Goal: Task Accomplishment & Management: Complete application form

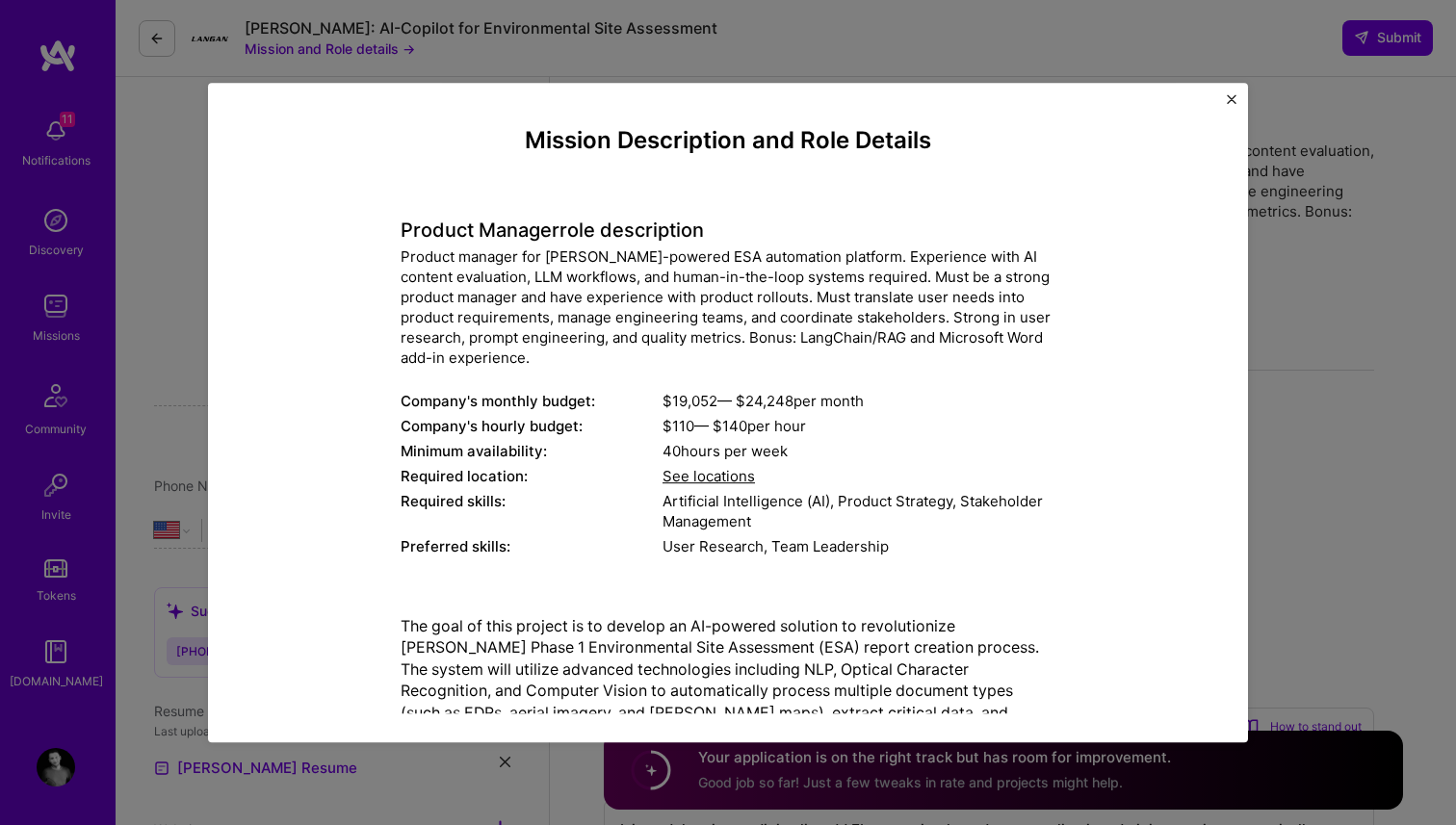
select select "US"
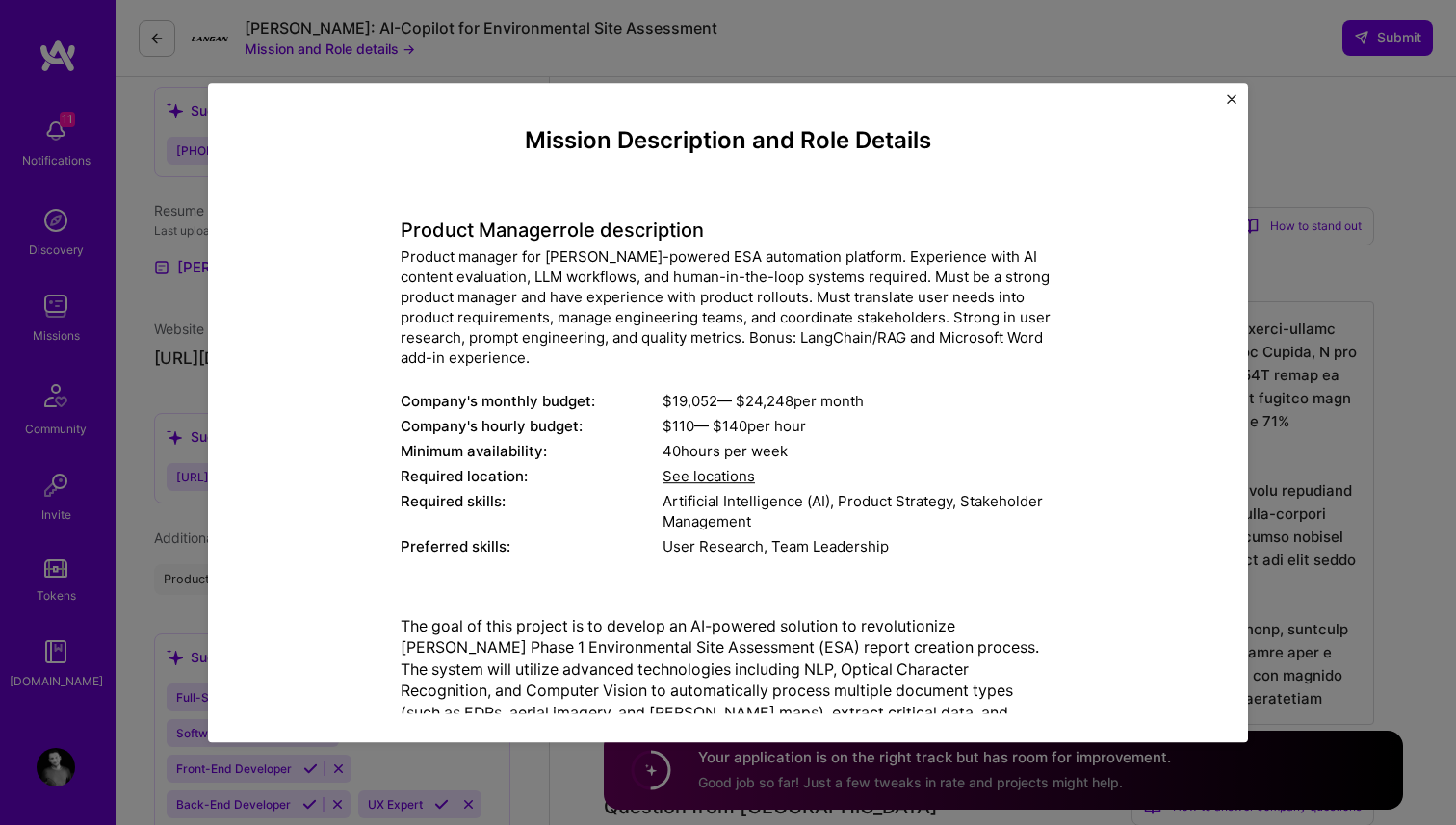
scroll to position [685, 0]
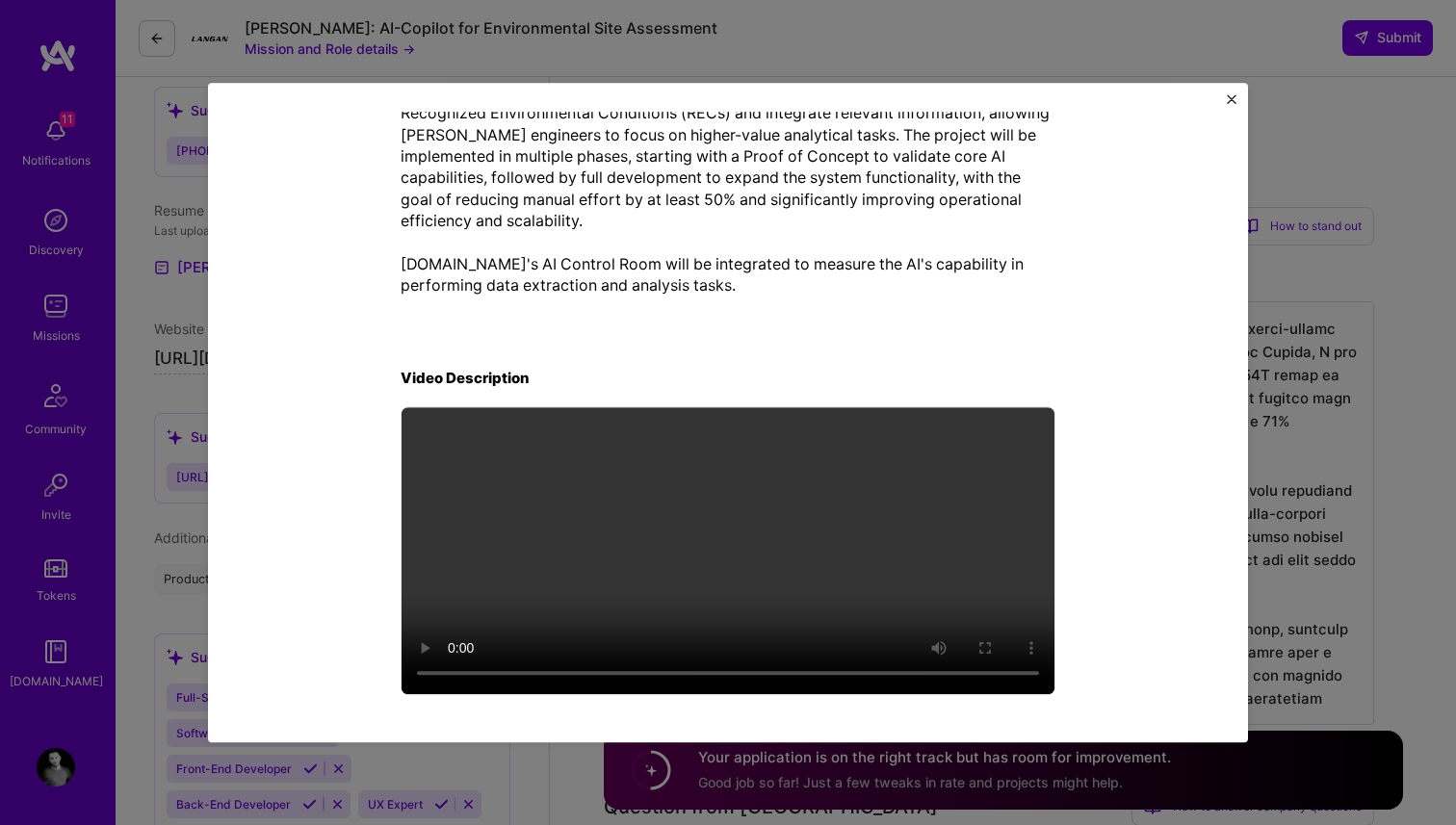
click at [166, 418] on div "Mission Description and Role Details Product Manager role description Product m…" at bounding box center [728, 412] width 1456 height 825
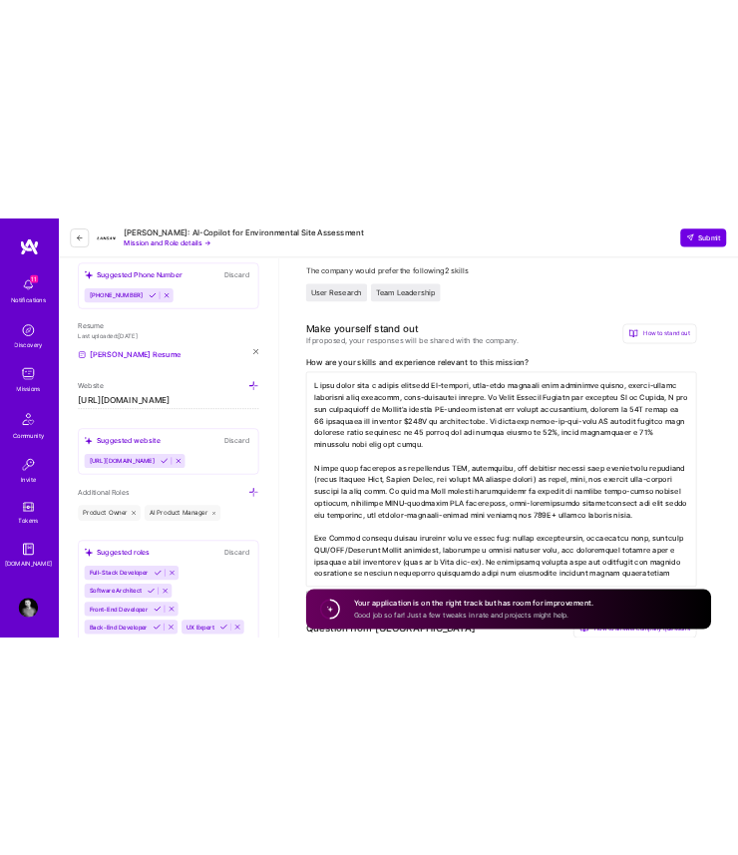
scroll to position [0, 0]
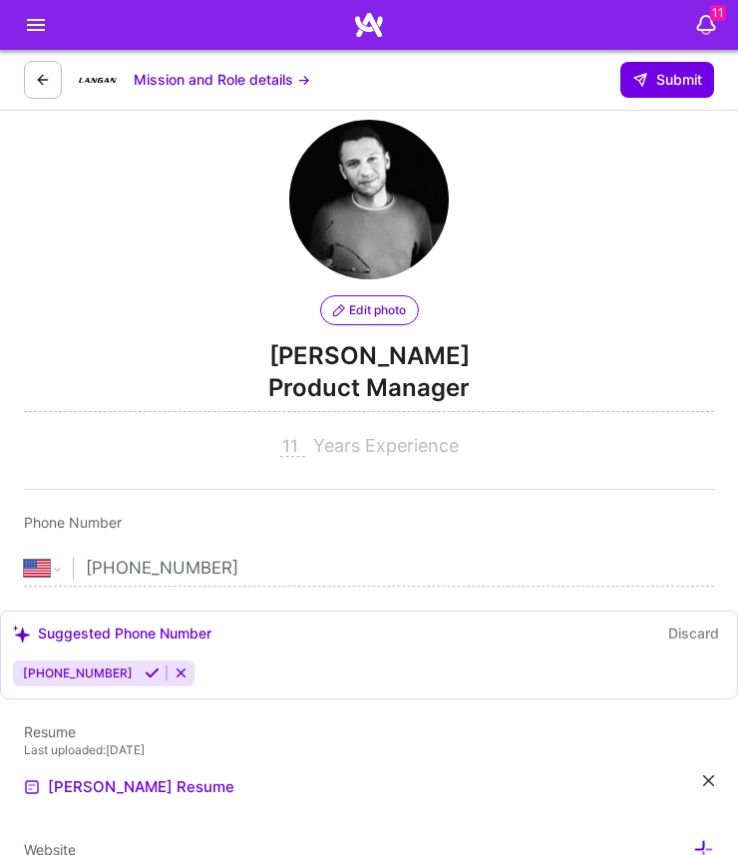
click at [240, 90] on div "Mission and Role details →" at bounding box center [167, 80] width 286 height 40
click at [239, 86] on button "Mission and Role details →" at bounding box center [222, 80] width 177 height 18
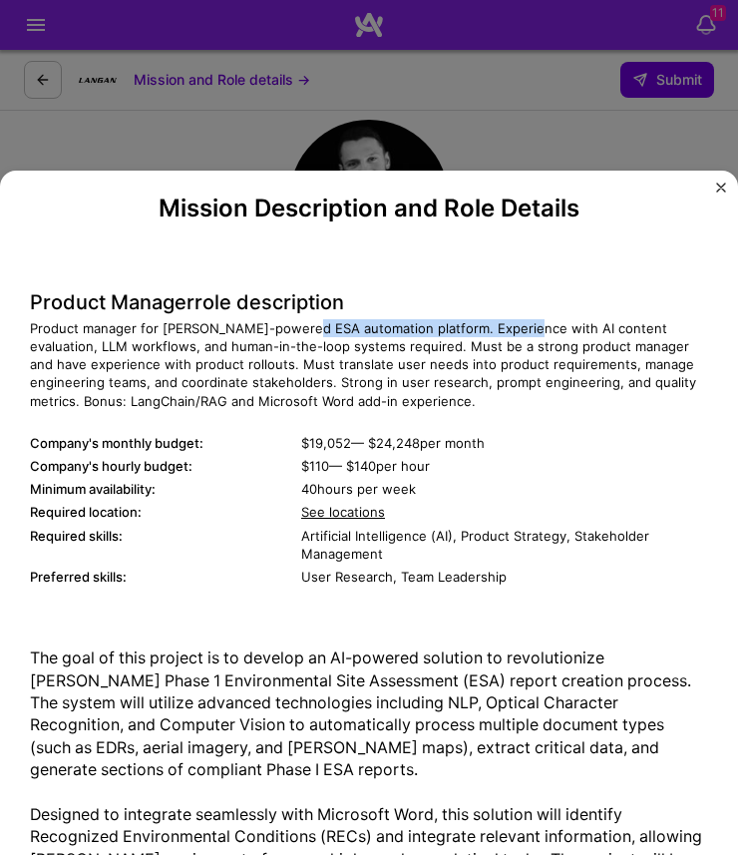
drag, startPoint x: 293, startPoint y: 326, endPoint x: 515, endPoint y: 327, distance: 221.5
click at [515, 326] on div "Product manager for [PERSON_NAME]-powered ESA automation platform. Experience w…" at bounding box center [369, 364] width 678 height 91
click at [515, 327] on div "Product manager for [PERSON_NAME]-powered ESA automation platform. Experience w…" at bounding box center [369, 364] width 678 height 91
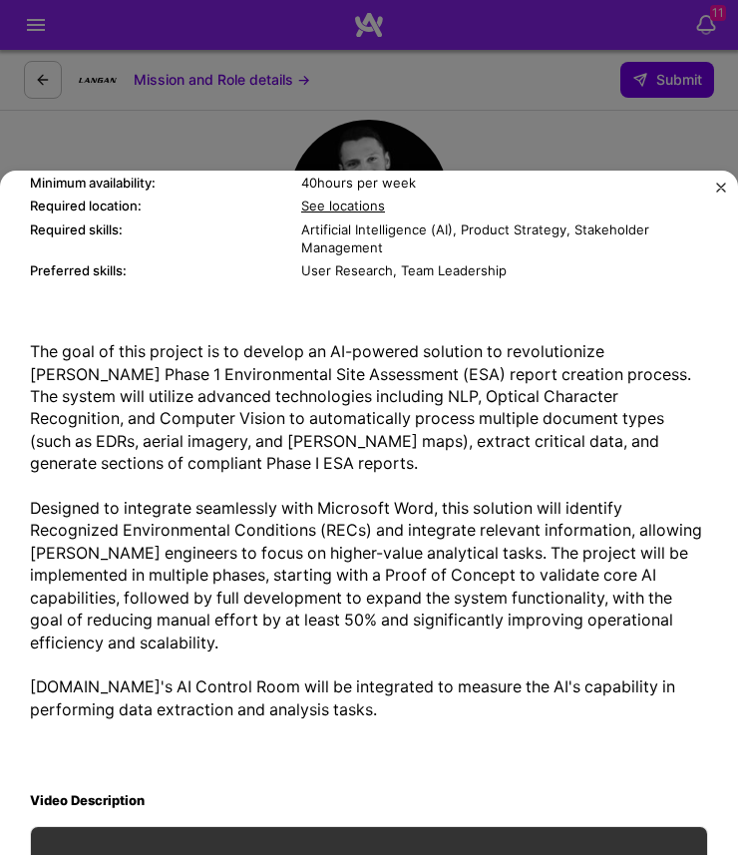
scroll to position [310, 0]
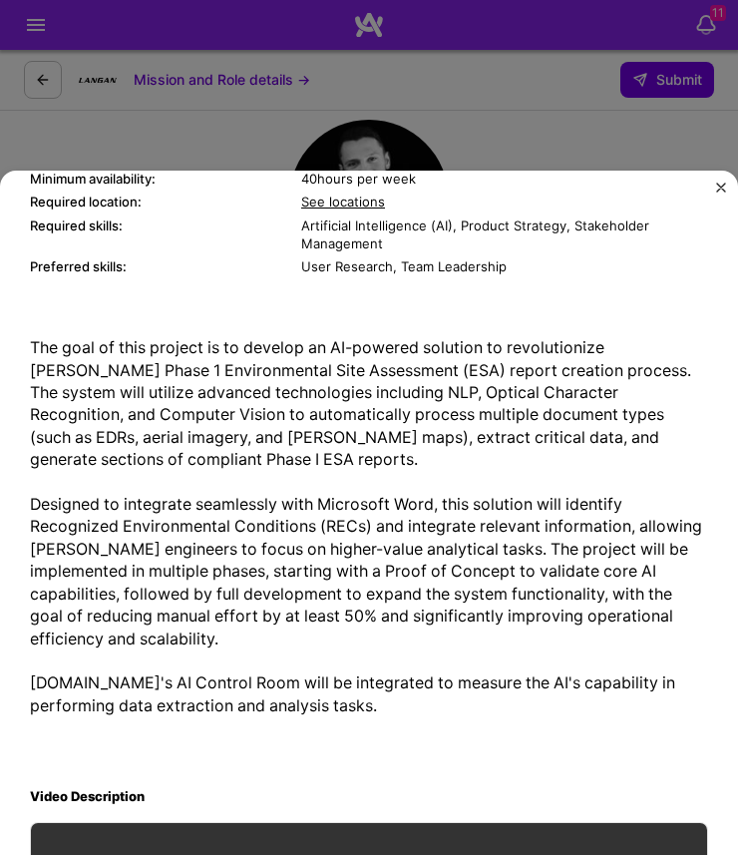
click at [426, 110] on div "Mission Description and Role Details Product Manager role description Product m…" at bounding box center [369, 427] width 738 height 855
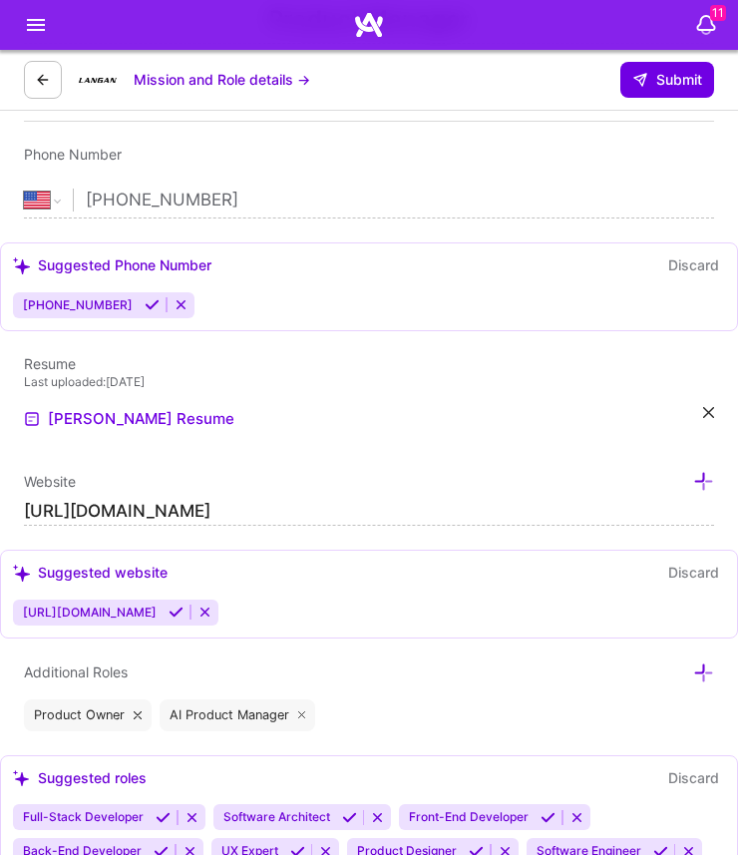
scroll to position [0, 0]
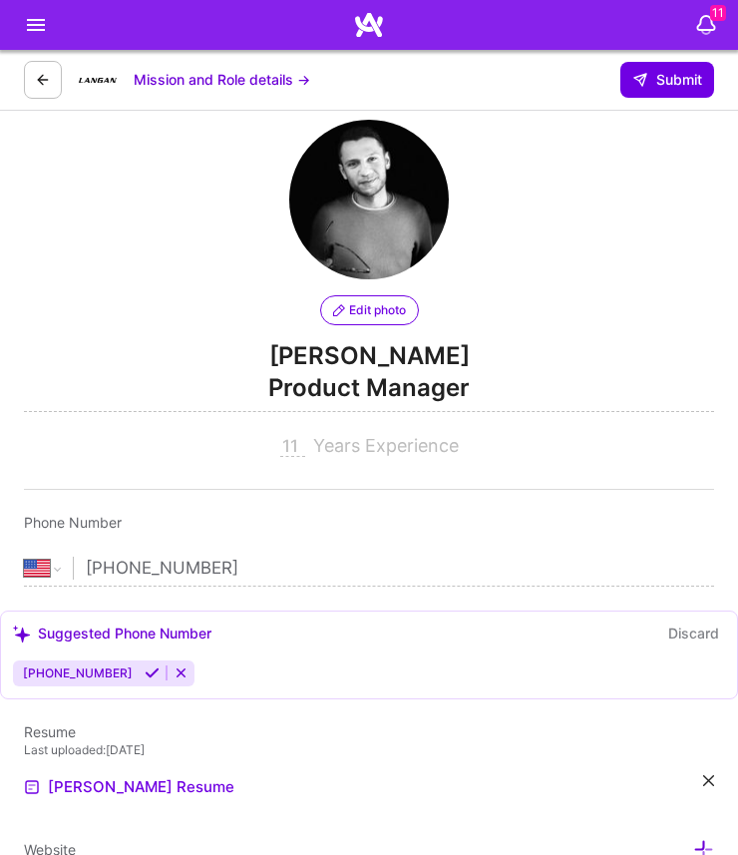
click at [53, 78] on button at bounding box center [43, 80] width 38 height 38
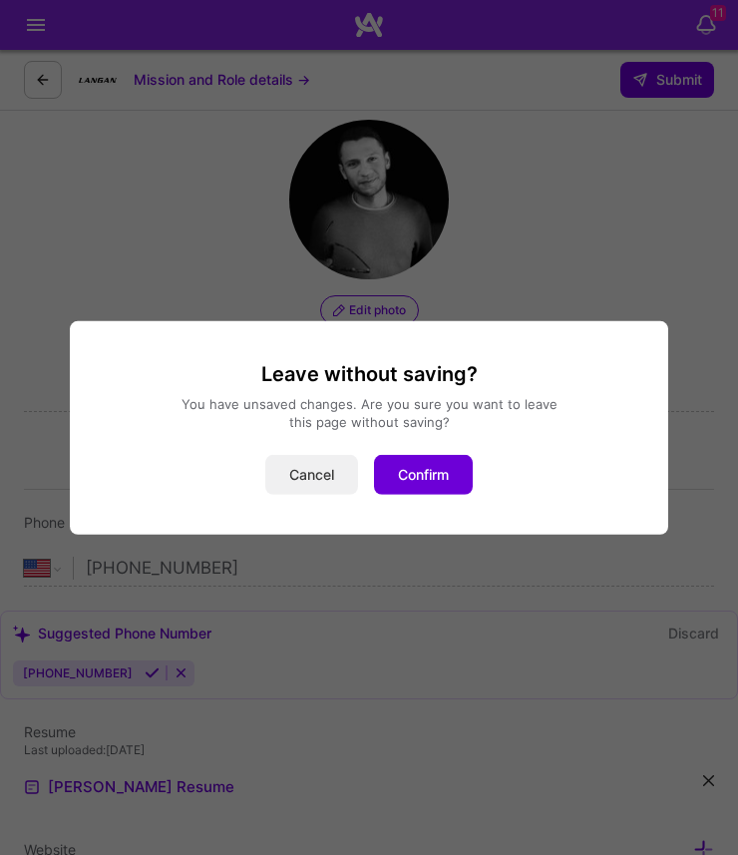
click at [315, 467] on button "Cancel" at bounding box center [311, 475] width 93 height 40
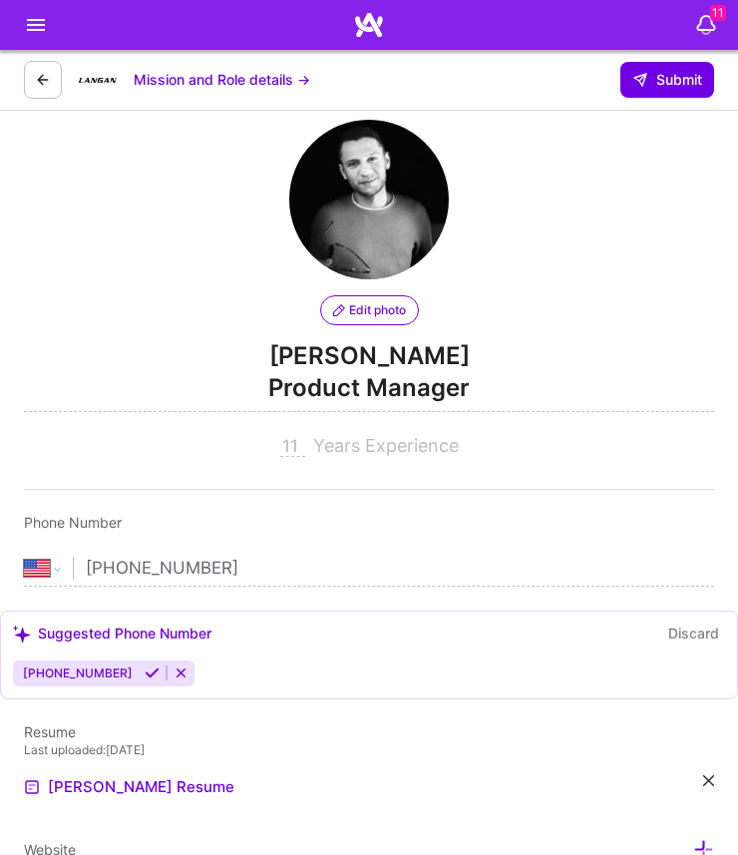
click at [37, 11] on div "11" at bounding box center [369, 25] width 738 height 50
click at [37, 17] on icon at bounding box center [36, 25] width 24 height 24
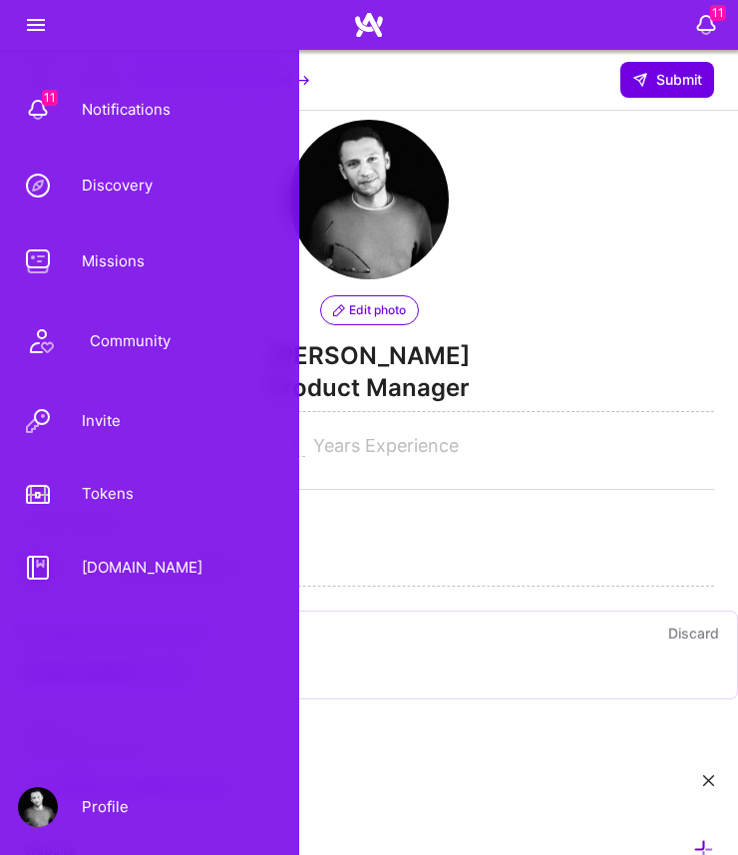
click at [143, 344] on div "Community" at bounding box center [118, 341] width 105 height 18
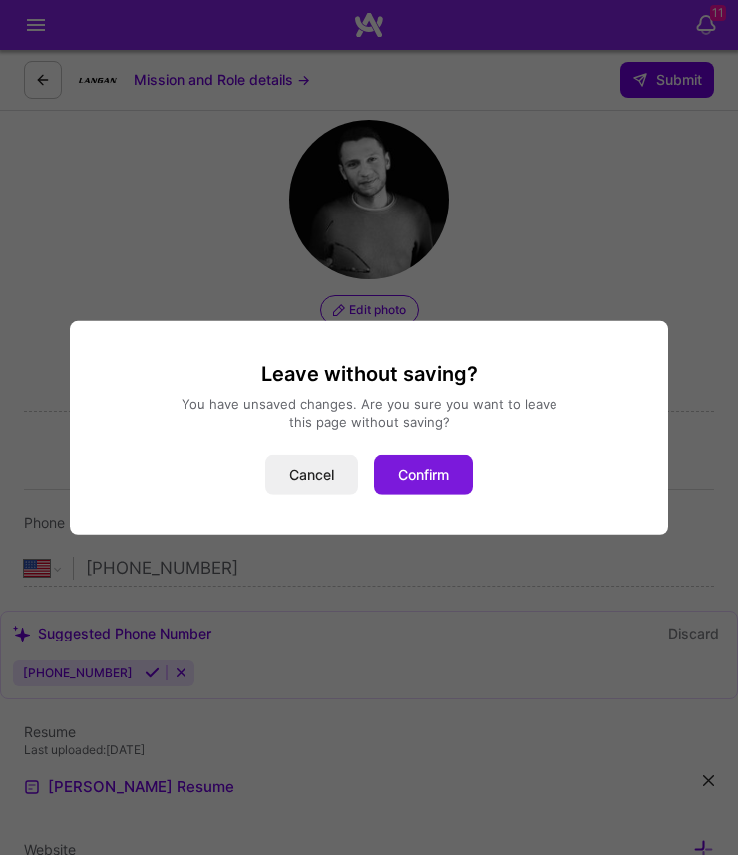
click at [417, 461] on button "Confirm" at bounding box center [423, 475] width 99 height 40
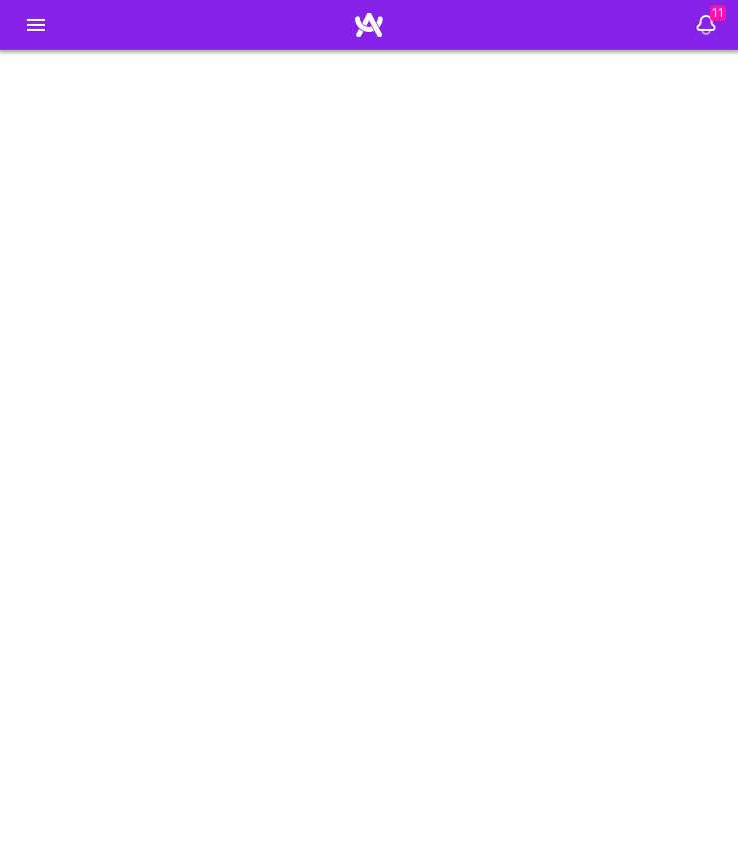
click at [39, 19] on icon at bounding box center [36, 25] width 24 height 24
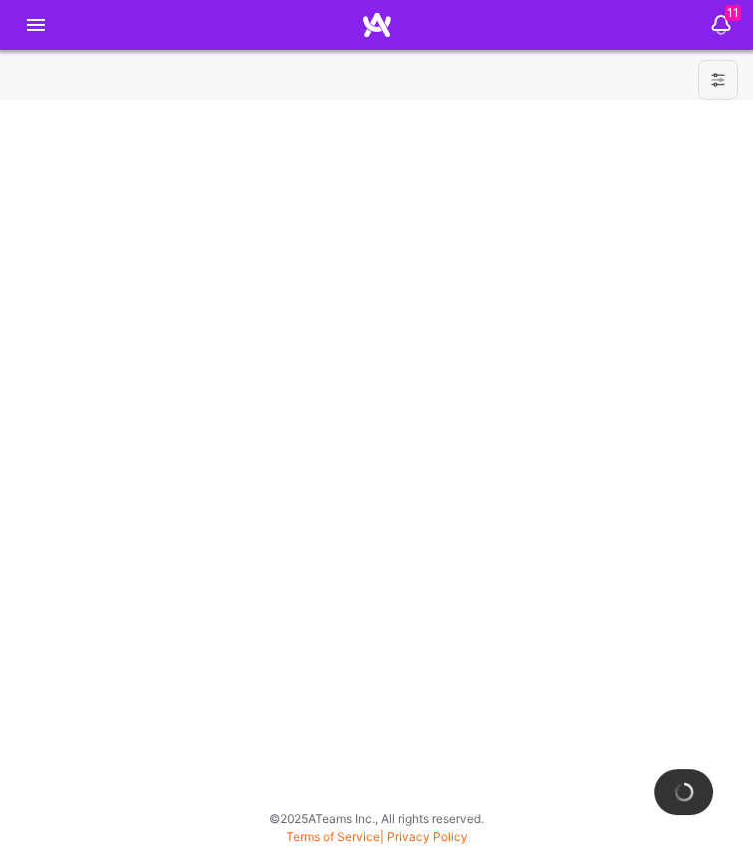
select select "US"
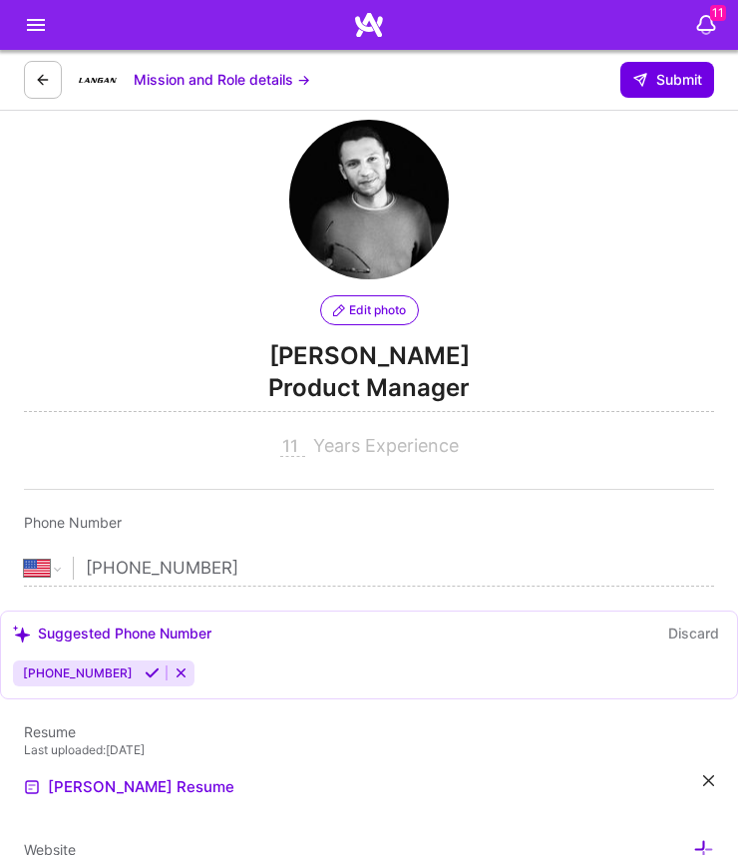
click at [52, 83] on button at bounding box center [43, 80] width 38 height 38
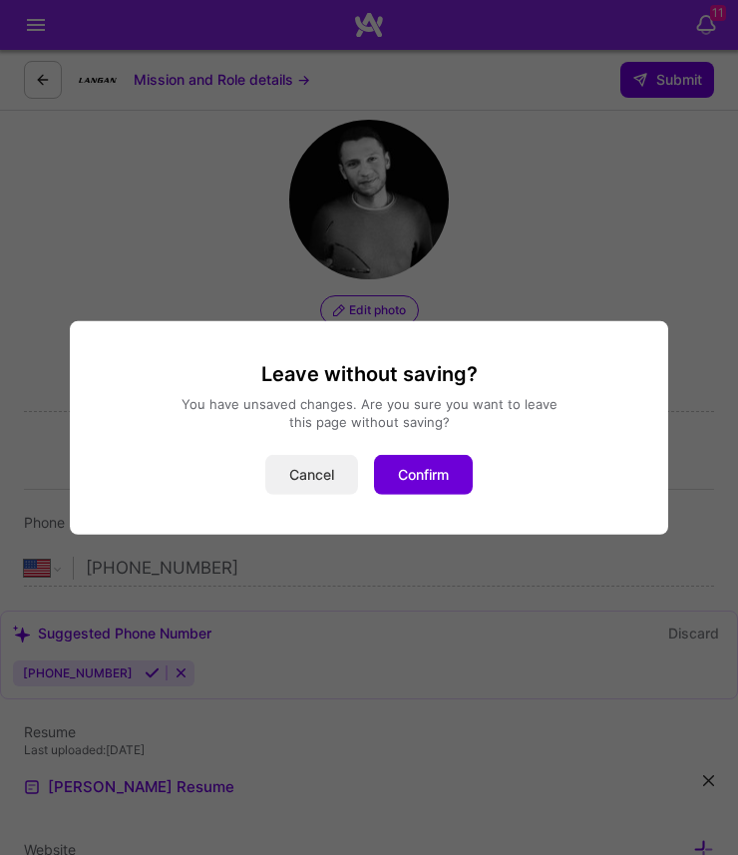
click at [338, 469] on button "Cancel" at bounding box center [311, 475] width 93 height 40
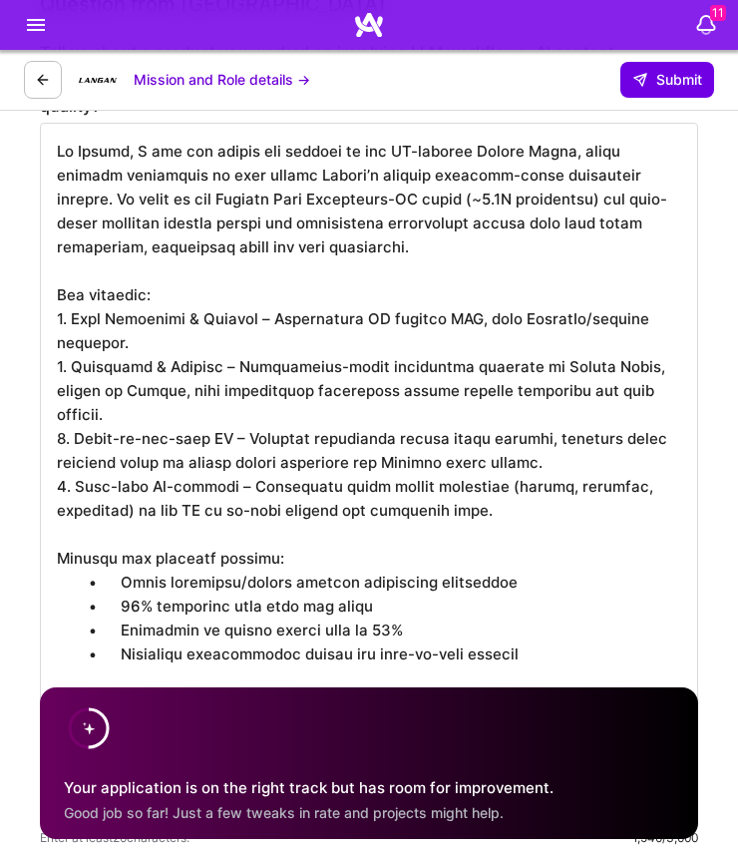
scroll to position [3852, 0]
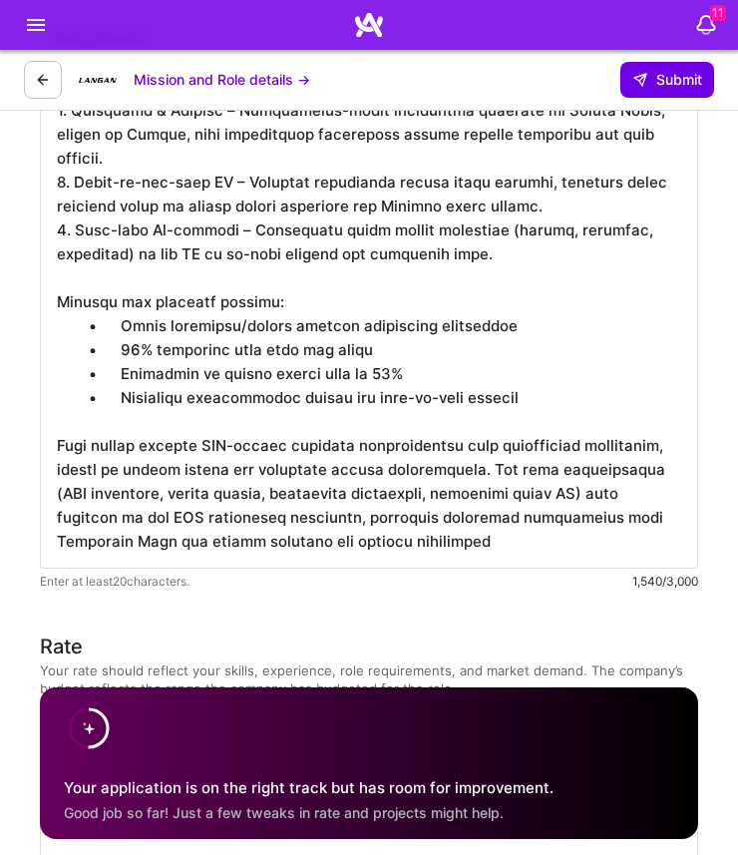
drag, startPoint x: 339, startPoint y: 369, endPoint x: 339, endPoint y: 415, distance: 45.9
click at [339, 394] on textarea at bounding box center [369, 217] width 659 height 702
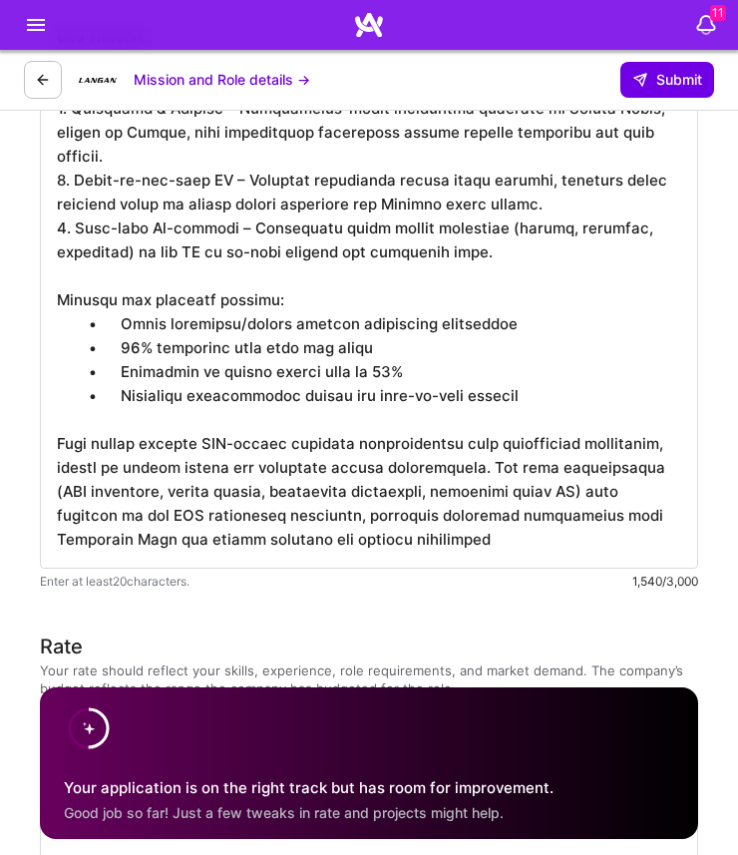
click at [281, 632] on h3 "Rate" at bounding box center [369, 647] width 659 height 30
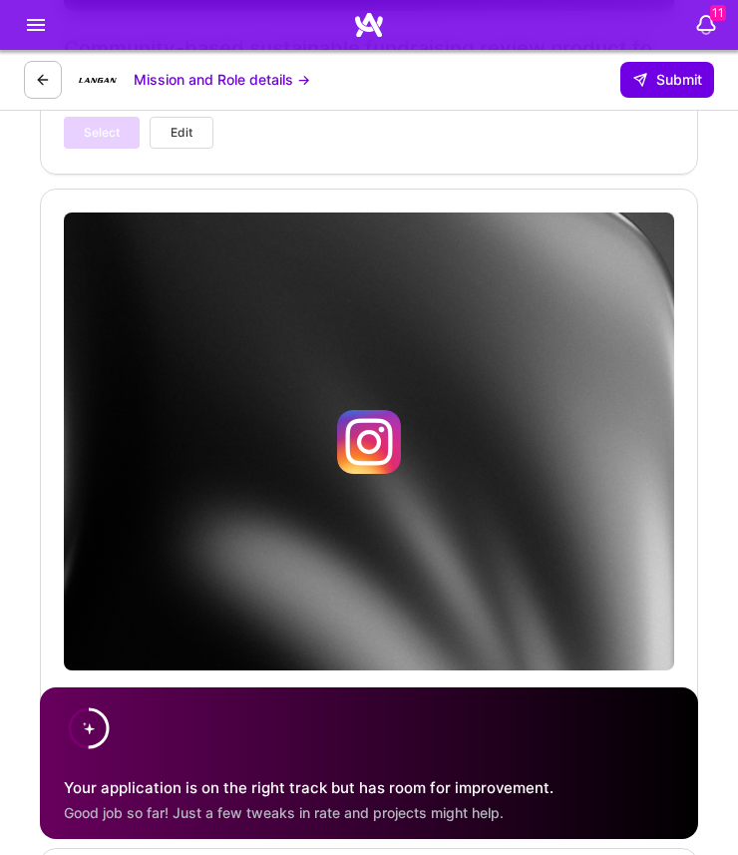
scroll to position [11544, 0]
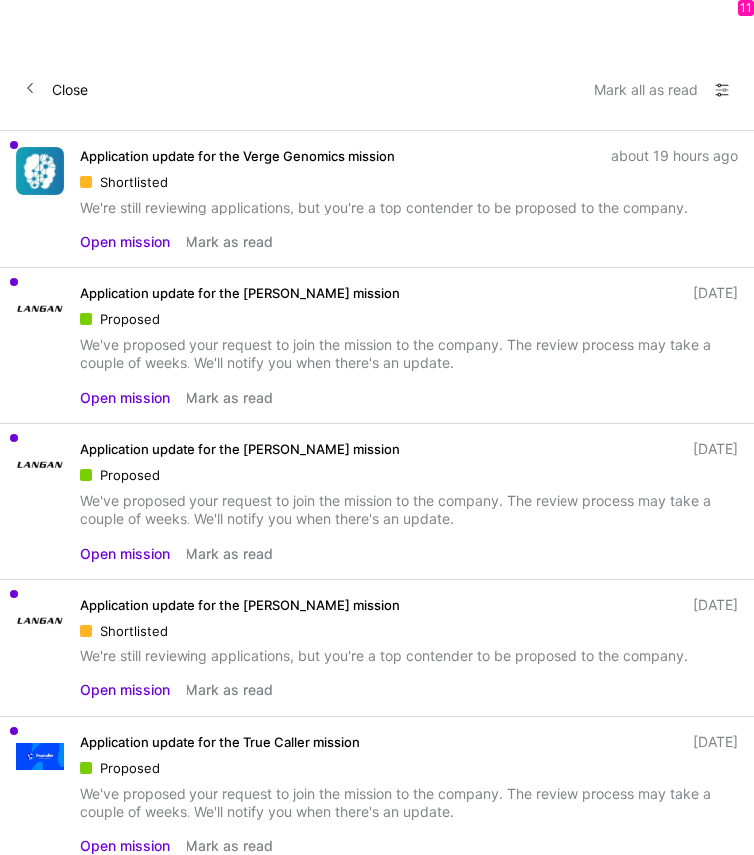
click at [48, 86] on button "Close" at bounding box center [56, 90] width 64 height 32
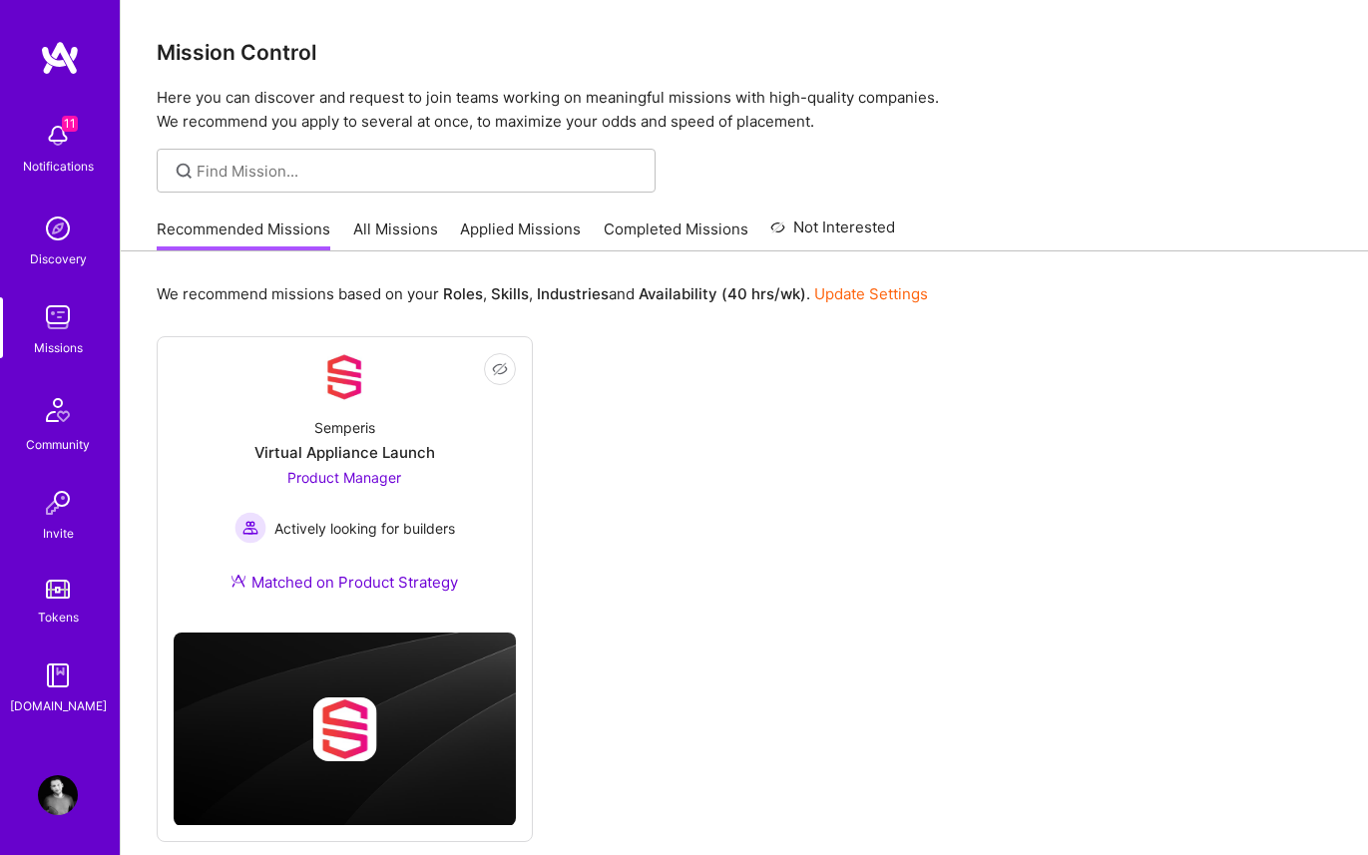
click at [40, 678] on img at bounding box center [58, 676] width 40 height 40
